Goal: Check status: Check status

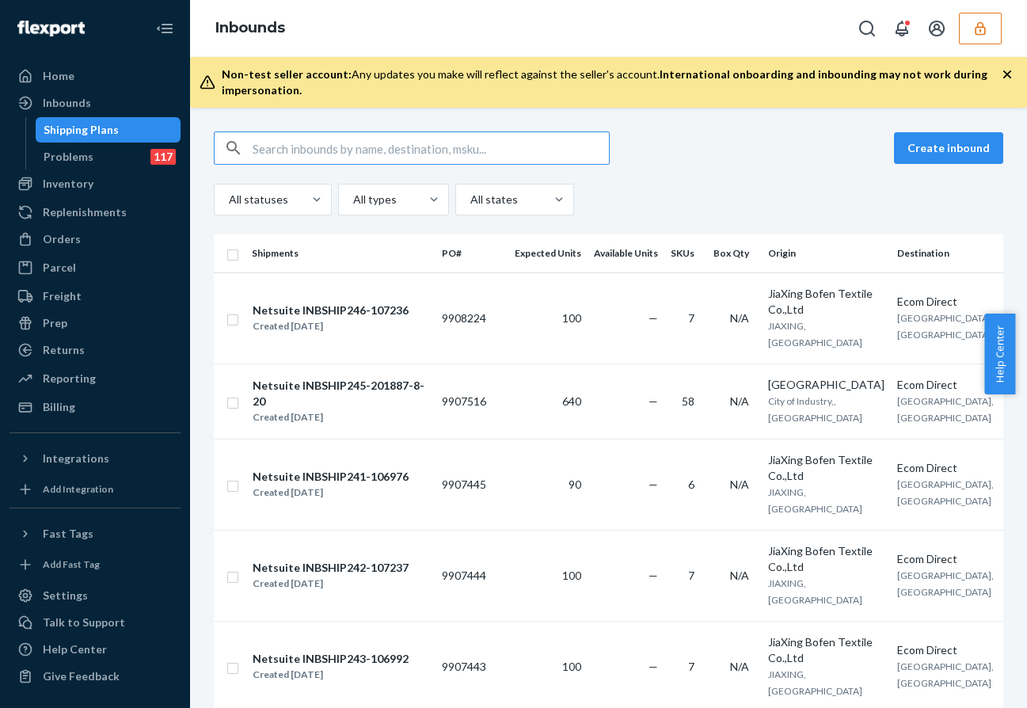
click at [275, 153] on input "text" at bounding box center [431, 148] width 356 height 32
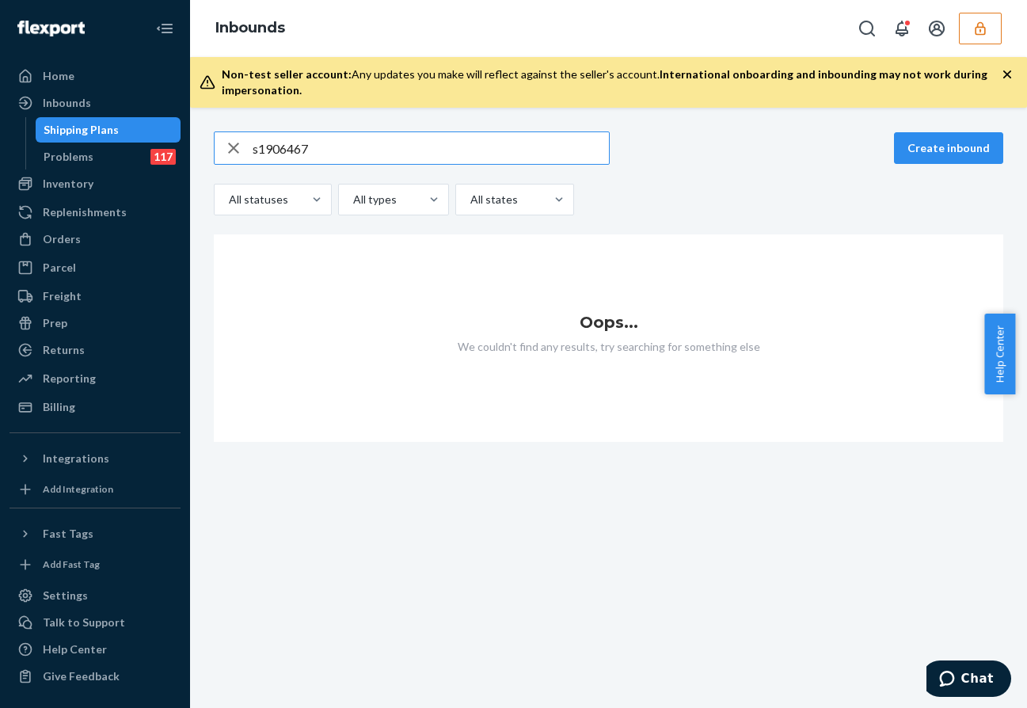
click at [256, 148] on input "s1906467" at bounding box center [431, 148] width 356 height 32
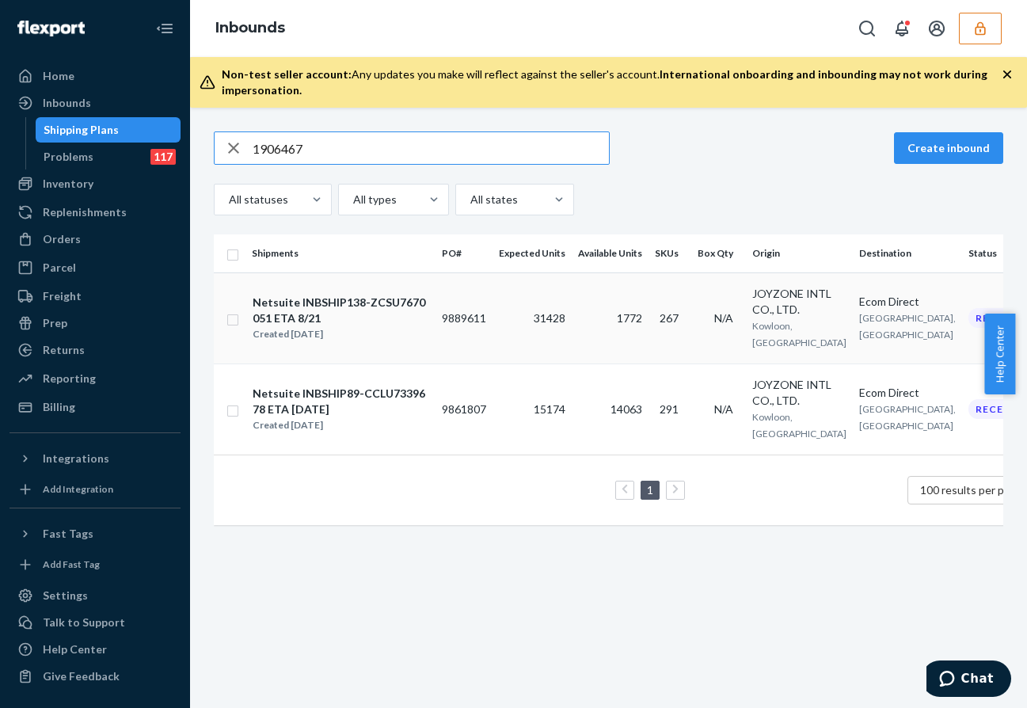
type input "1906467"
click at [432, 340] on td "Netsuite INBSHIP138-ZCSU7670051 ETA 8/21 Created [DATE]" at bounding box center [340, 317] width 190 height 91
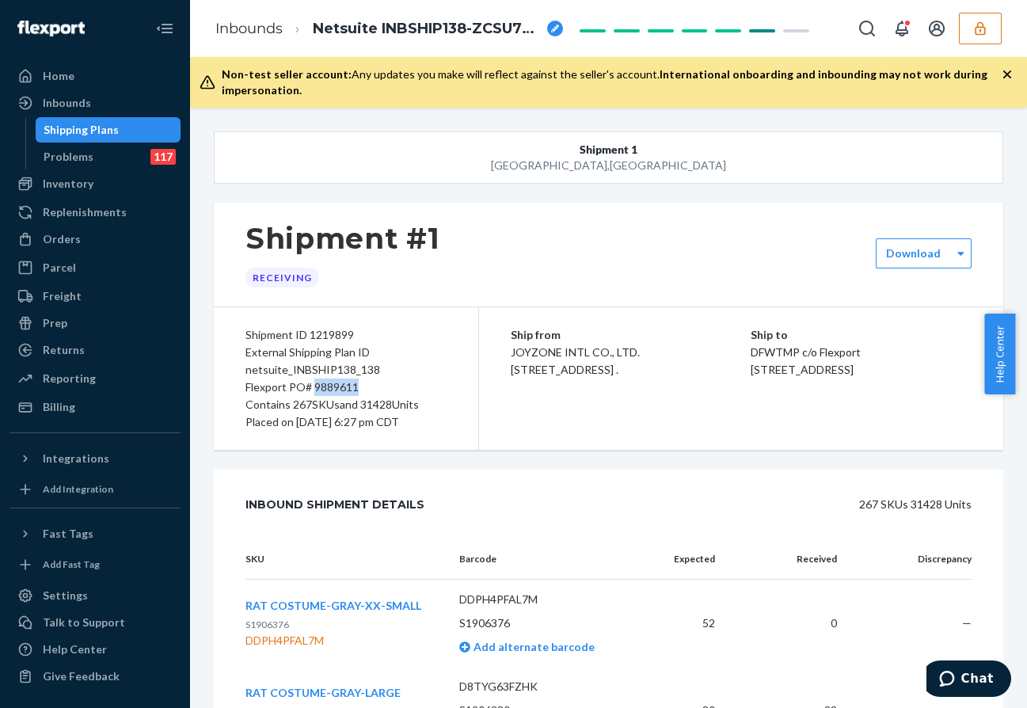
drag, startPoint x: 312, startPoint y: 385, endPoint x: 364, endPoint y: 385, distance: 52.2
click at [364, 385] on div "Flexport PO# 9889611" at bounding box center [345, 386] width 201 height 17
copy div "9889611"
click at [140, 106] on div "Inbounds" at bounding box center [95, 103] width 168 height 22
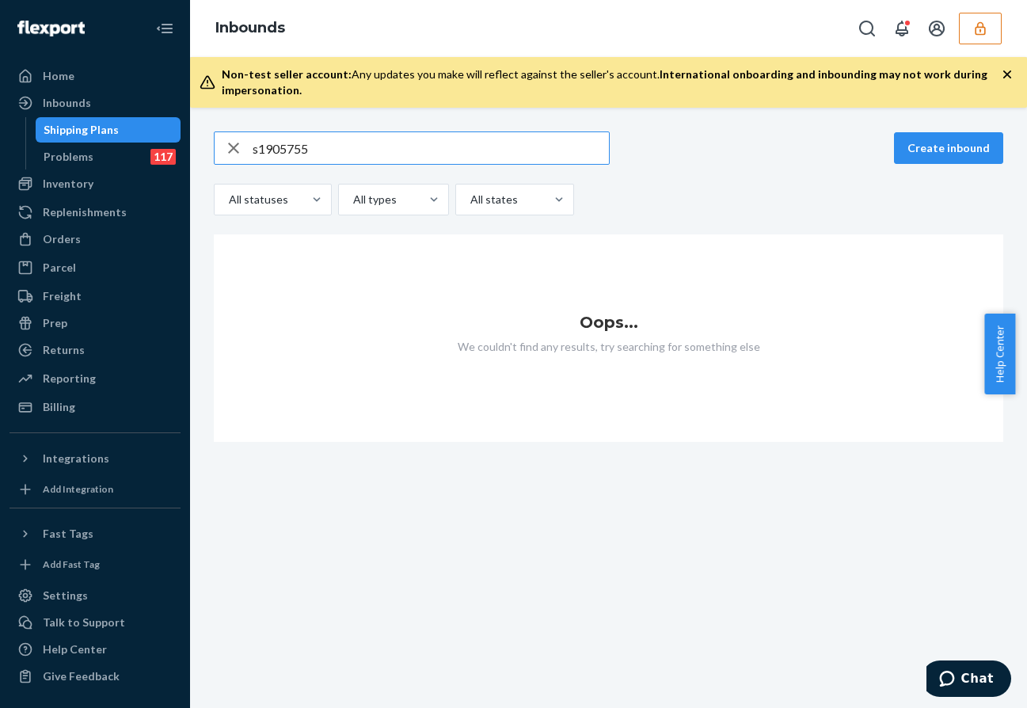
click at [257, 144] on input "s1905755" at bounding box center [431, 148] width 356 height 32
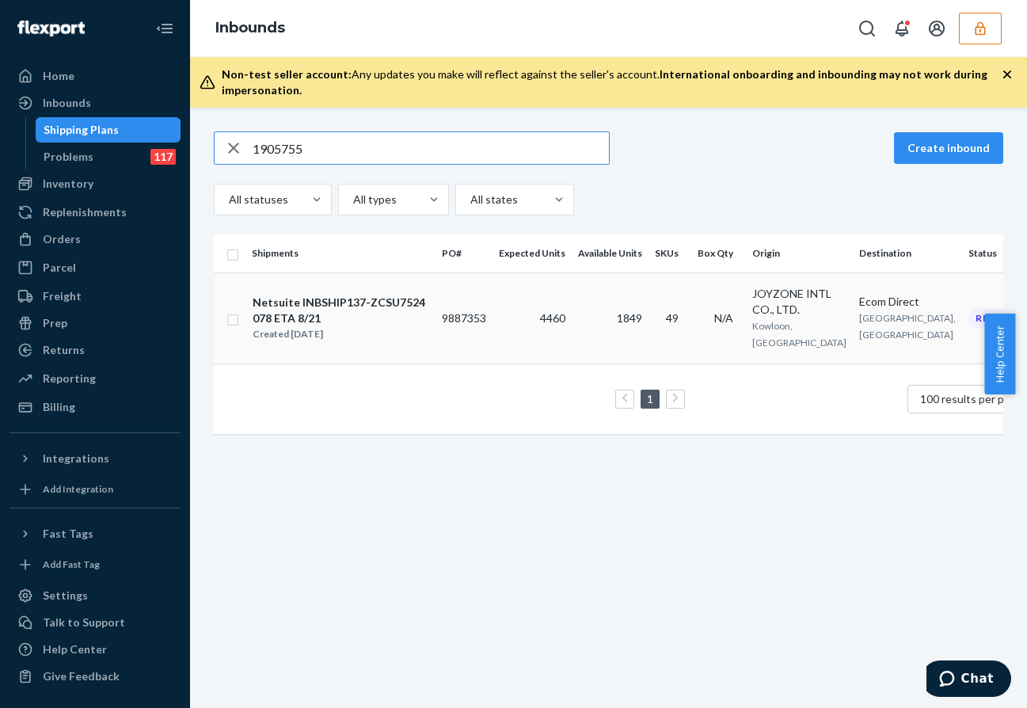
type input "1905755"
click at [428, 325] on div "Netsuite INBSHIP137-ZCSU7524078 ETA 8/21 Created [DATE]" at bounding box center [340, 318] width 177 height 49
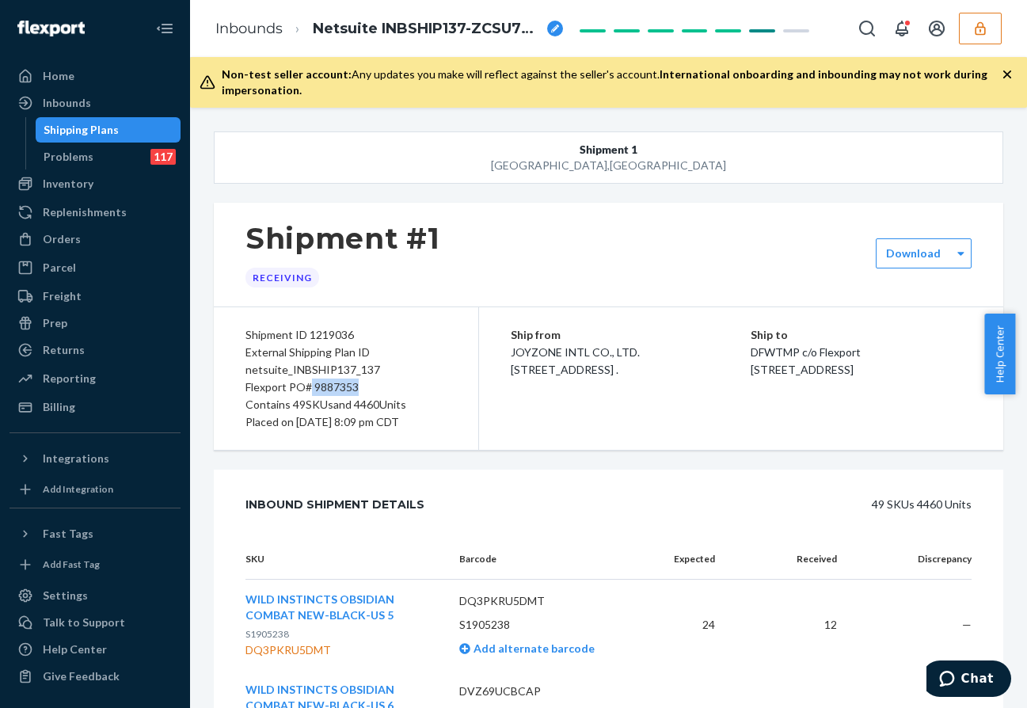
drag, startPoint x: 314, startPoint y: 385, endPoint x: 370, endPoint y: 388, distance: 55.5
click at [370, 388] on div "Flexport PO# 9887353" at bounding box center [345, 386] width 201 height 17
click at [134, 91] on link "Inbounds" at bounding box center [94, 102] width 171 height 25
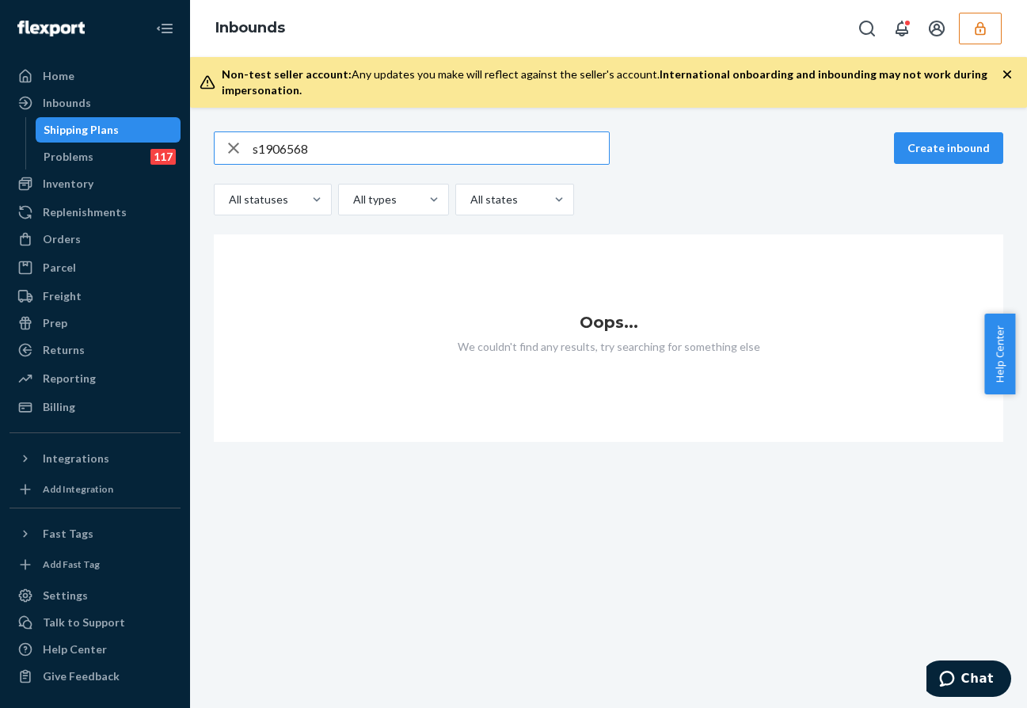
click at [257, 145] on input "s1906568" at bounding box center [431, 148] width 356 height 32
type input "1906568"
